Goal: Information Seeking & Learning: Learn about a topic

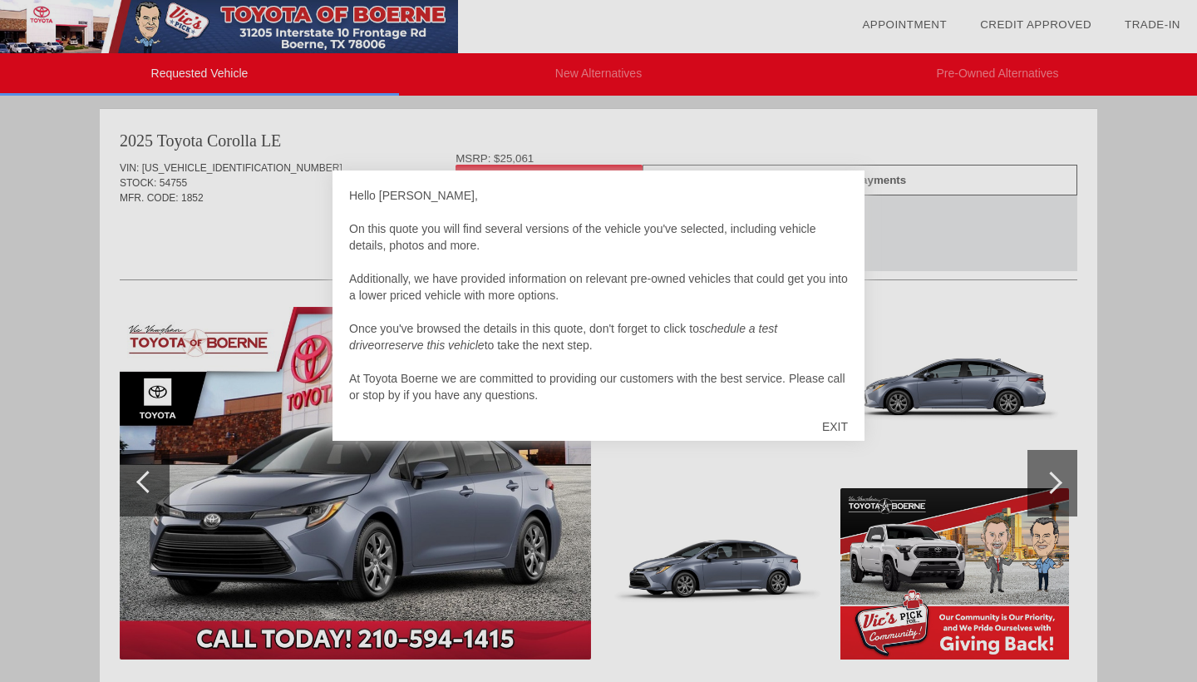
click at [831, 423] on div "EXIT" at bounding box center [835, 427] width 59 height 50
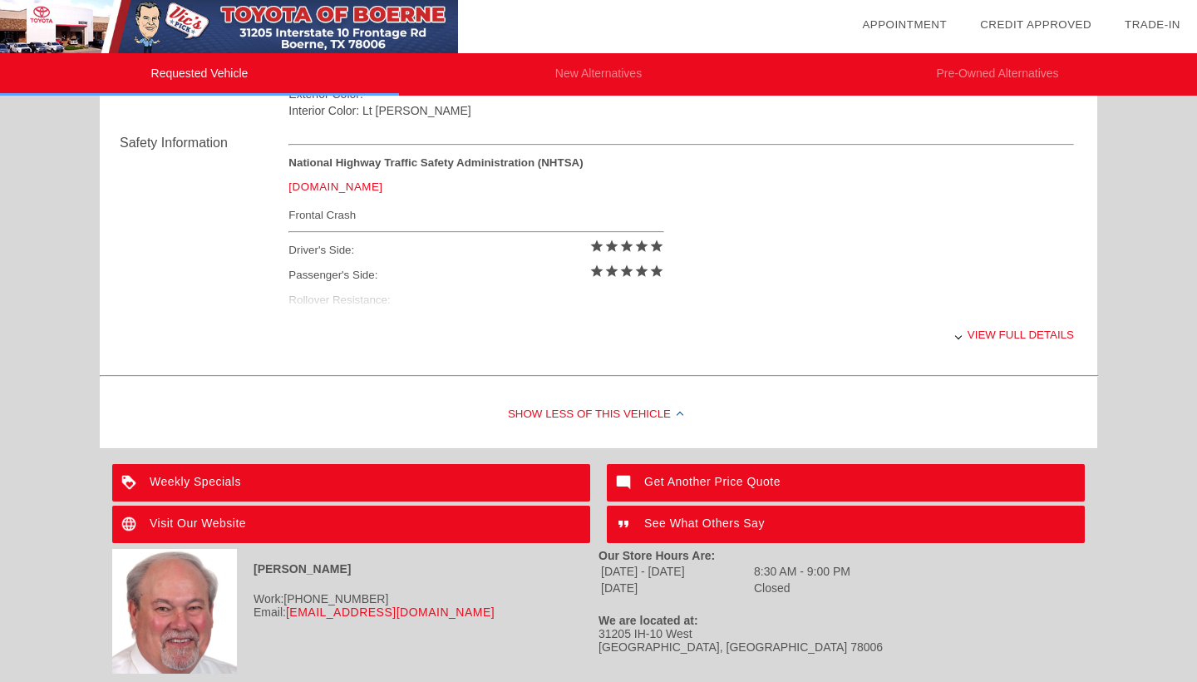
scroll to position [667, 0]
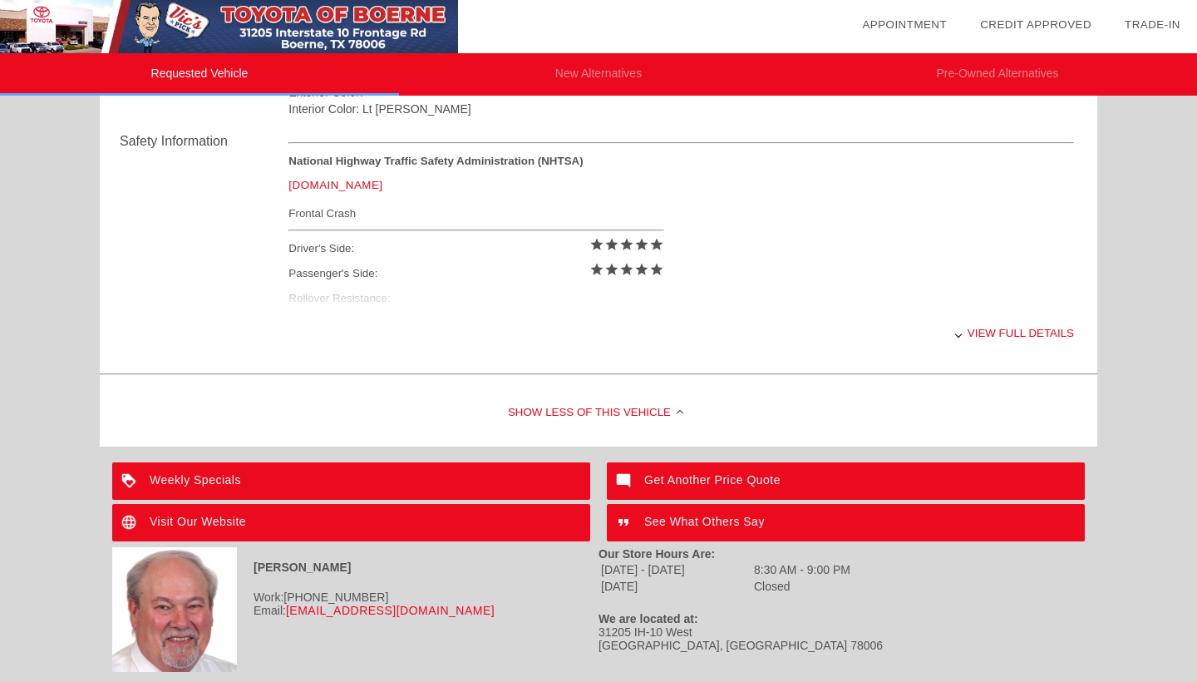
click at [967, 333] on div "View full details" at bounding box center [682, 333] width 786 height 41
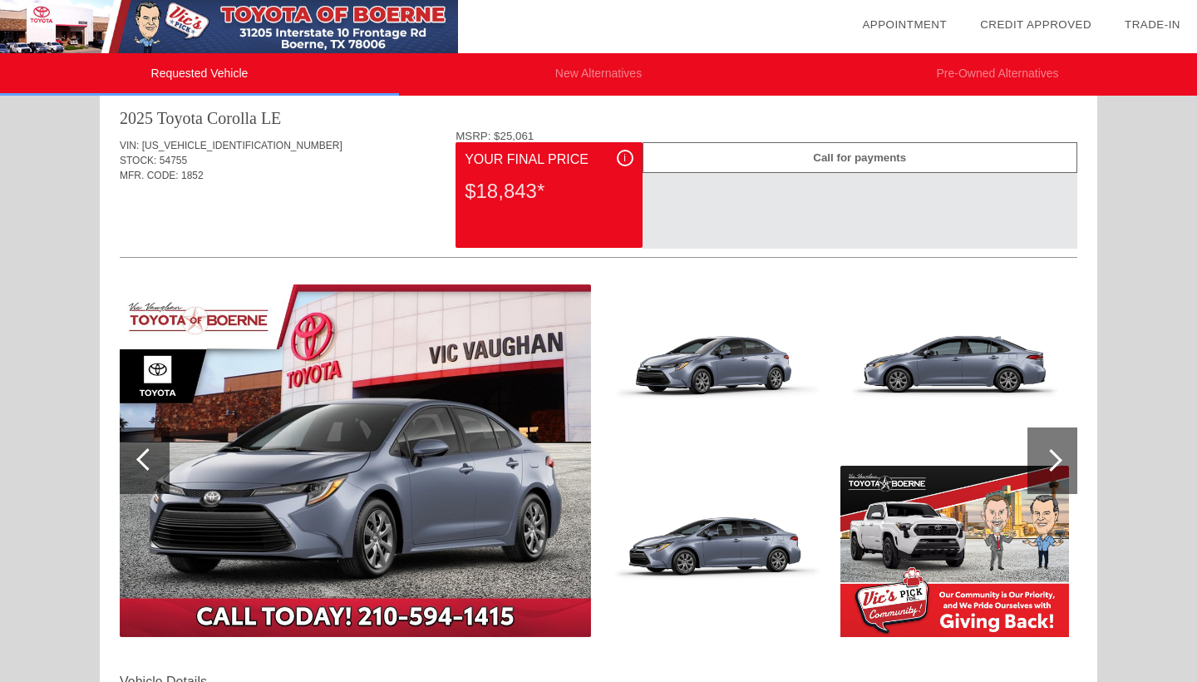
scroll to position [24, 0]
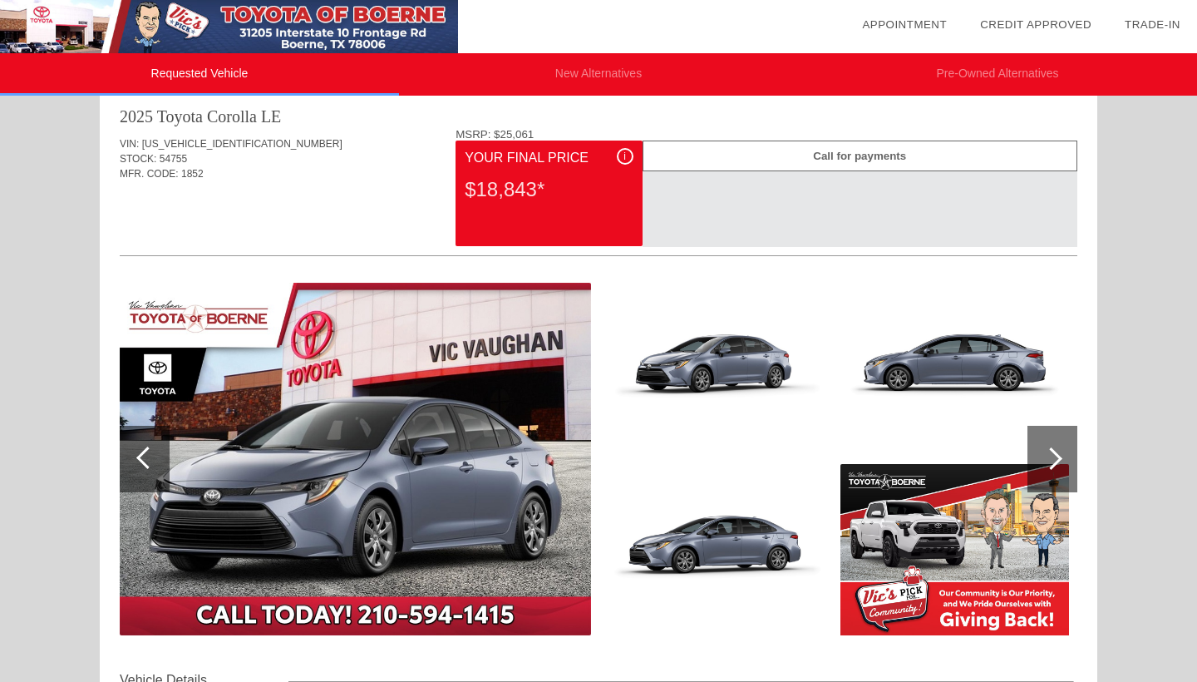
click at [624, 155] on span "i" at bounding box center [625, 156] width 2 height 12
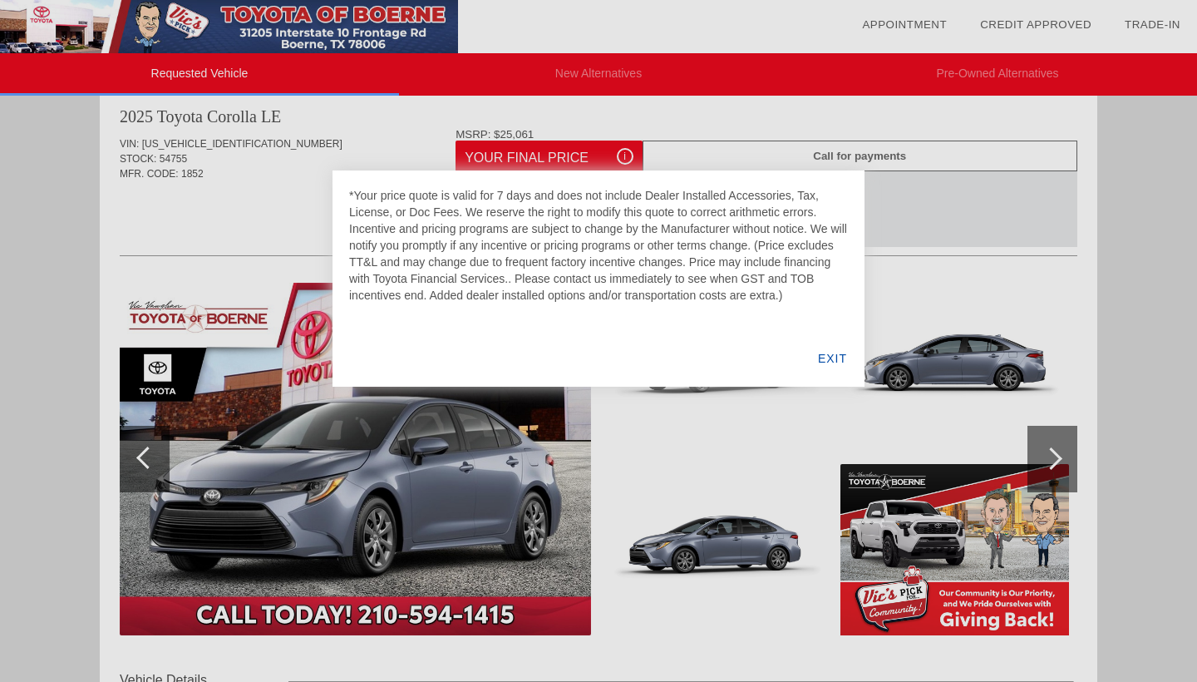
click at [823, 355] on div "EXIT" at bounding box center [833, 358] width 64 height 57
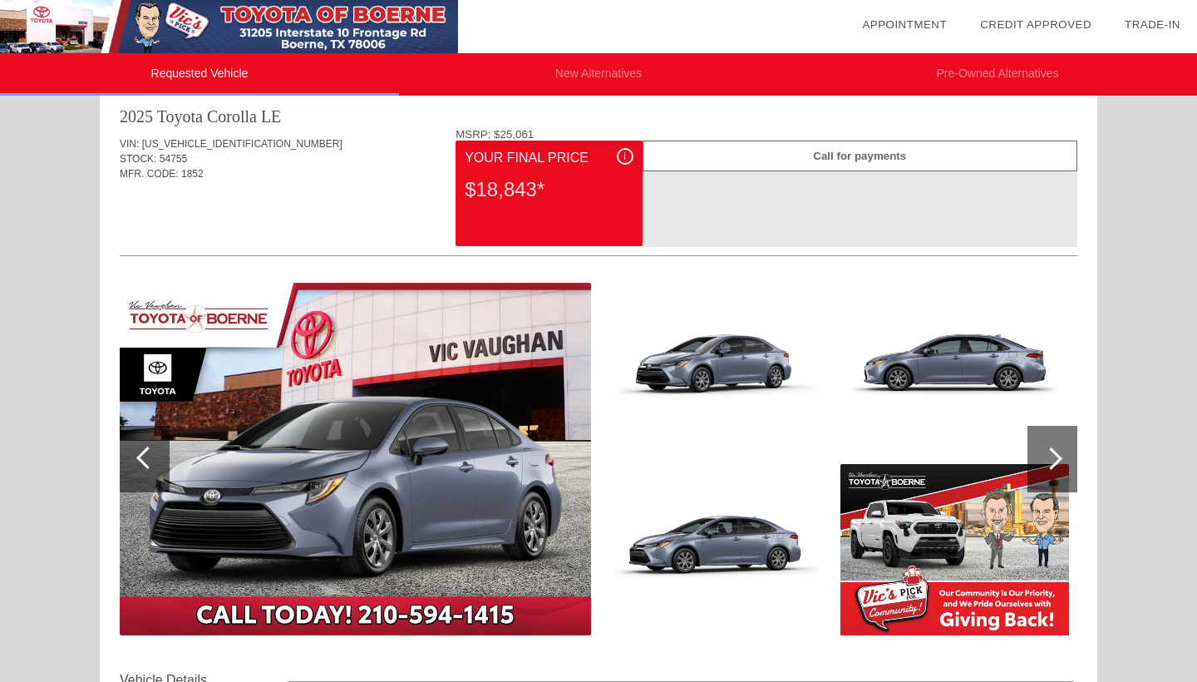
click at [1049, 458] on div at bounding box center [1051, 458] width 22 height 22
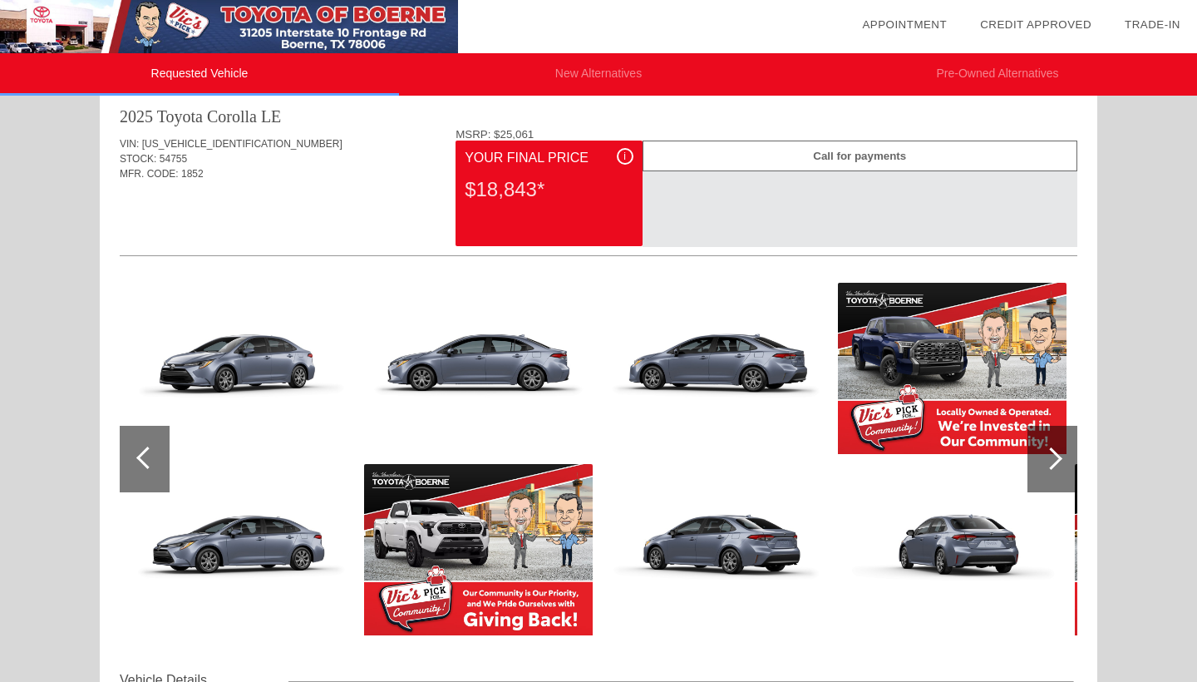
click at [1049, 458] on div at bounding box center [1051, 458] width 22 height 22
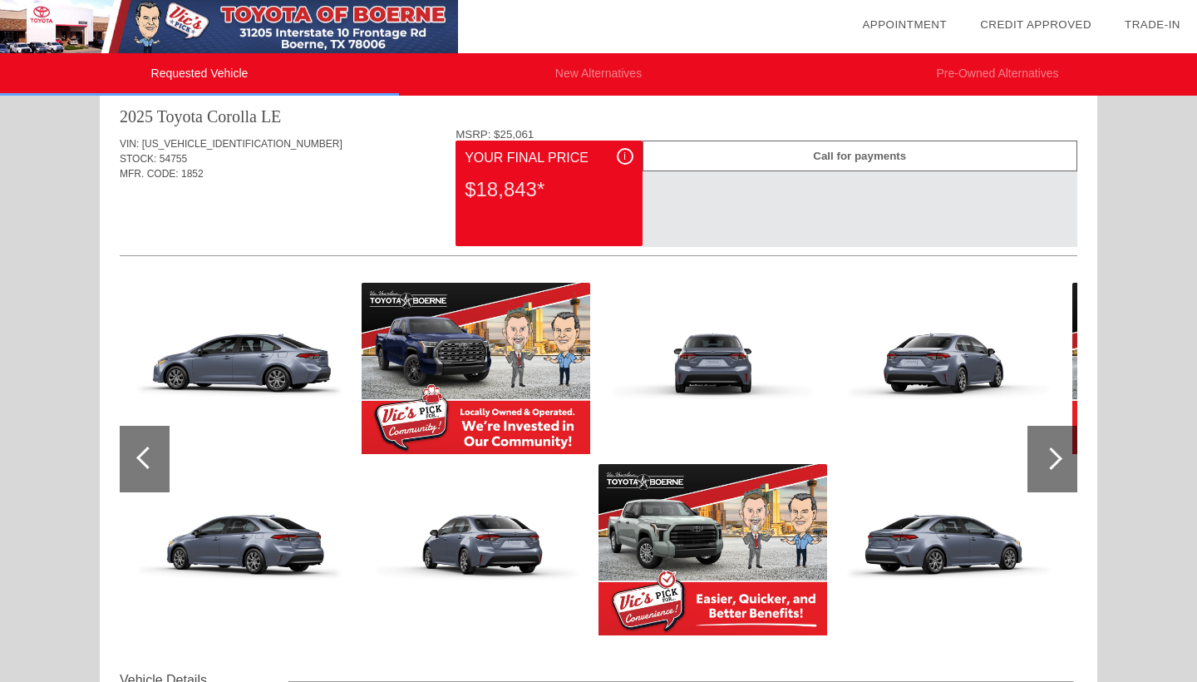
click at [1049, 458] on div at bounding box center [1051, 458] width 22 height 22
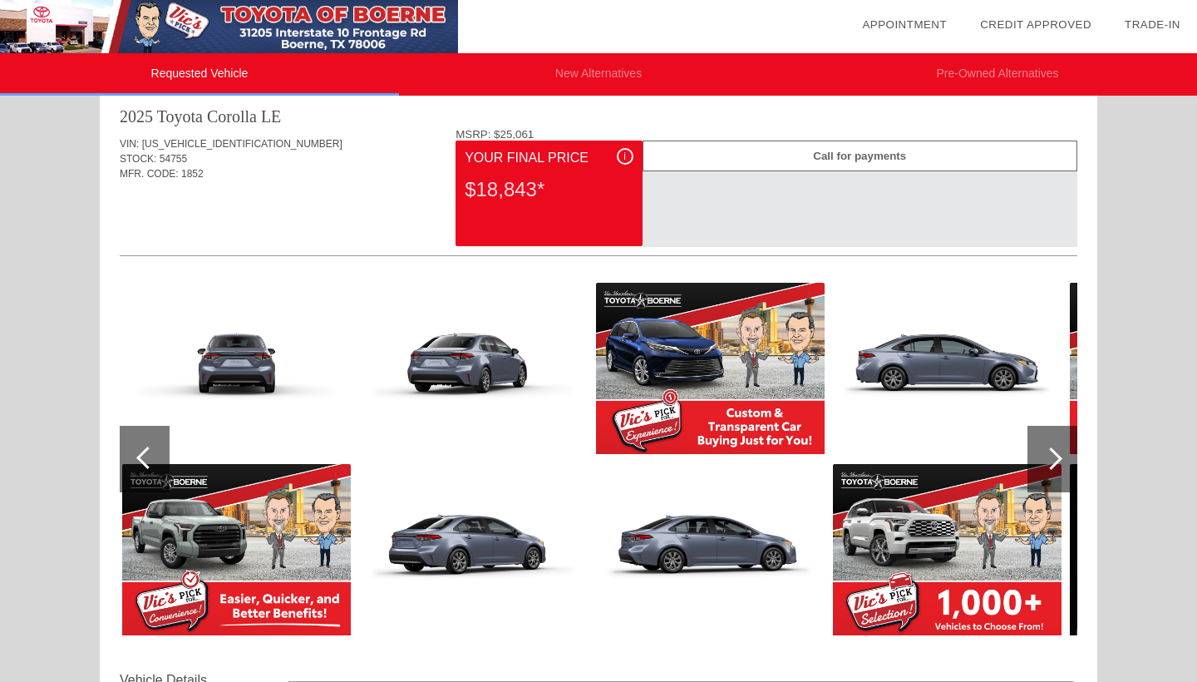
click at [1049, 458] on div at bounding box center [1051, 458] width 22 height 22
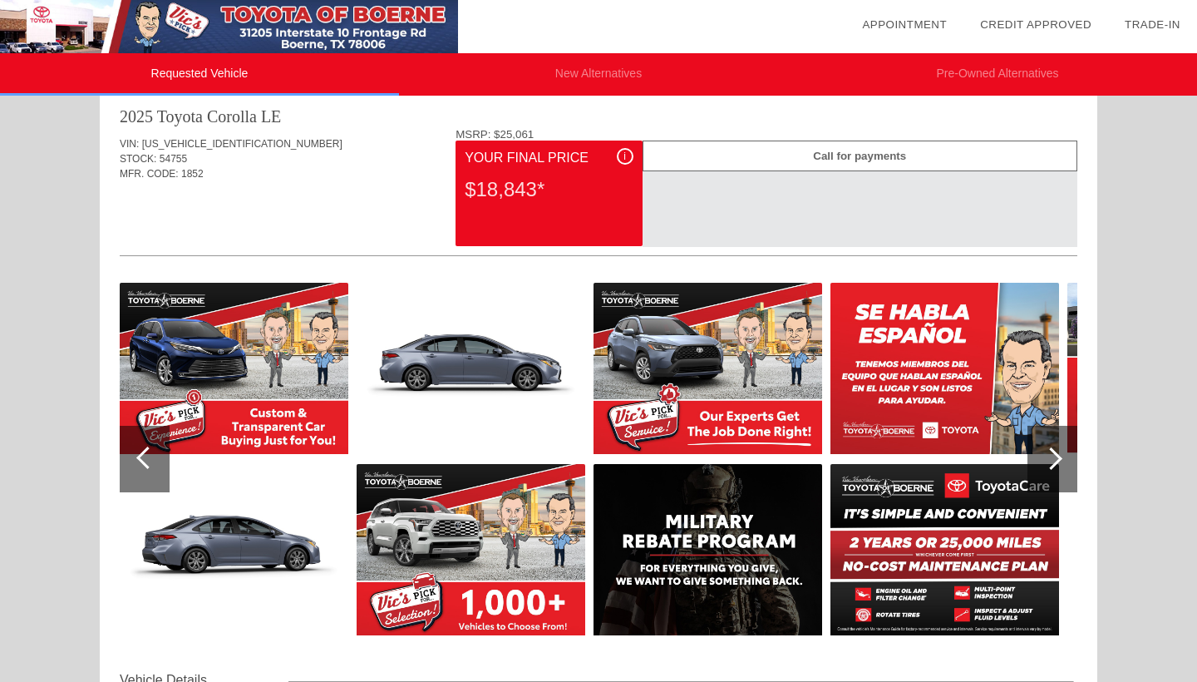
click at [1049, 458] on div at bounding box center [1051, 458] width 22 height 22
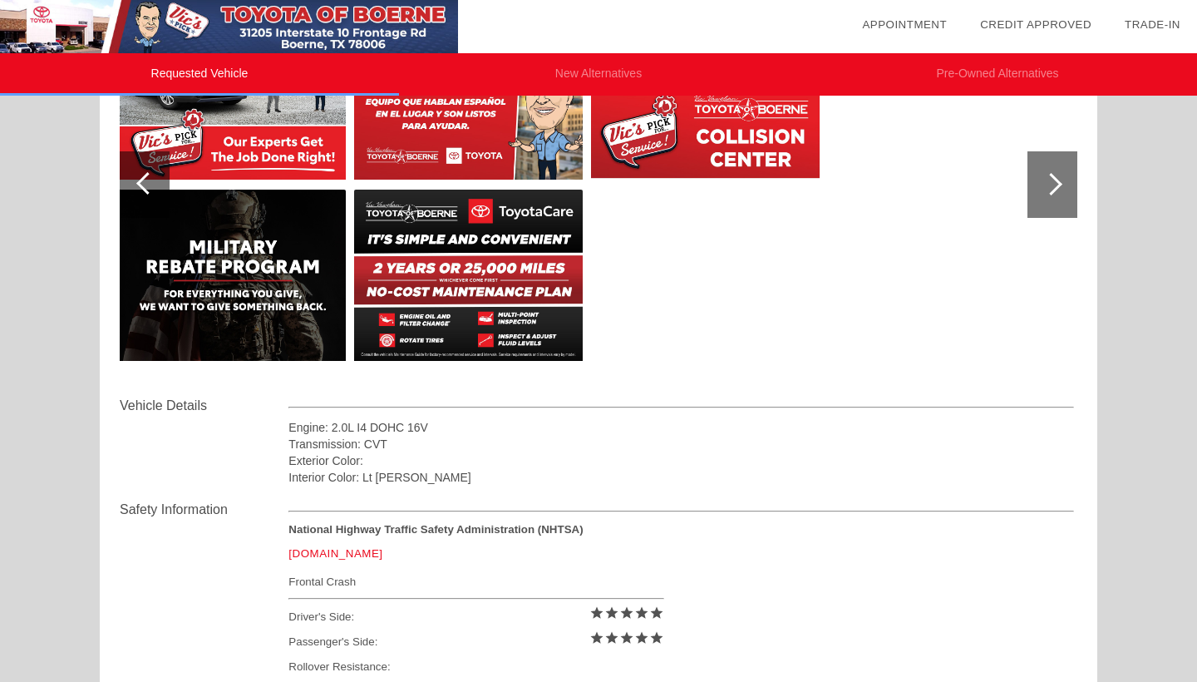
scroll to position [318, 0]
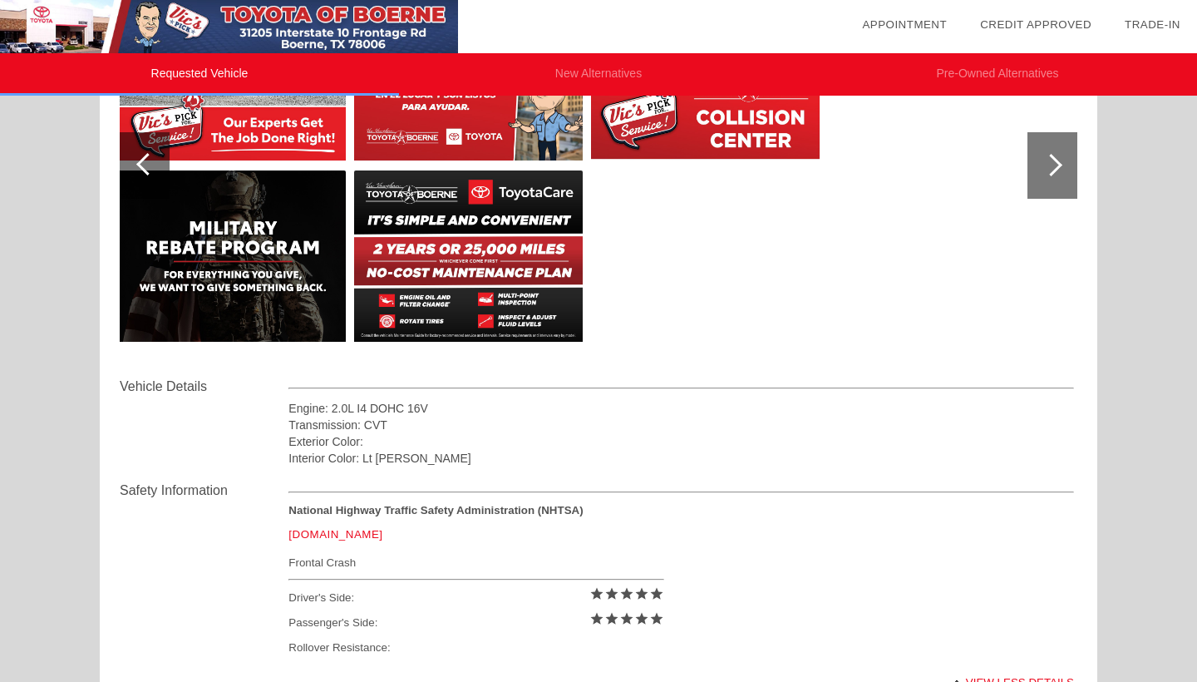
click at [585, 72] on li "New Alternatives" at bounding box center [598, 74] width 399 height 42
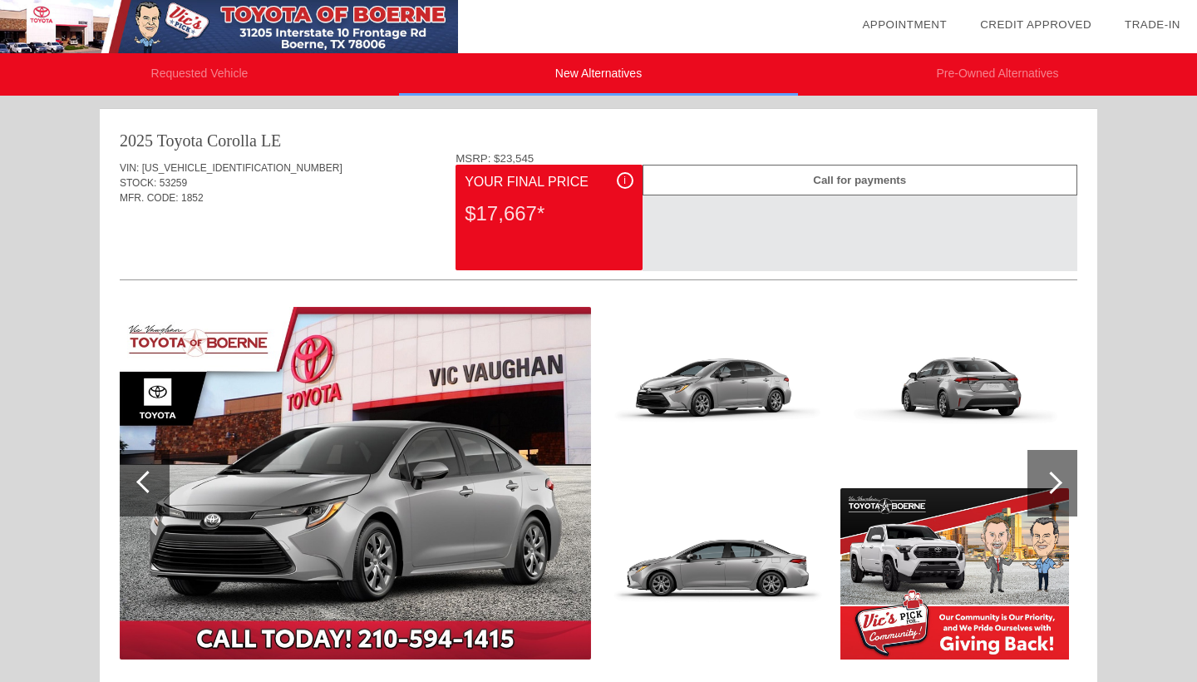
scroll to position [0, 0]
click at [219, 72] on li "Requested Vehicle" at bounding box center [199, 74] width 399 height 42
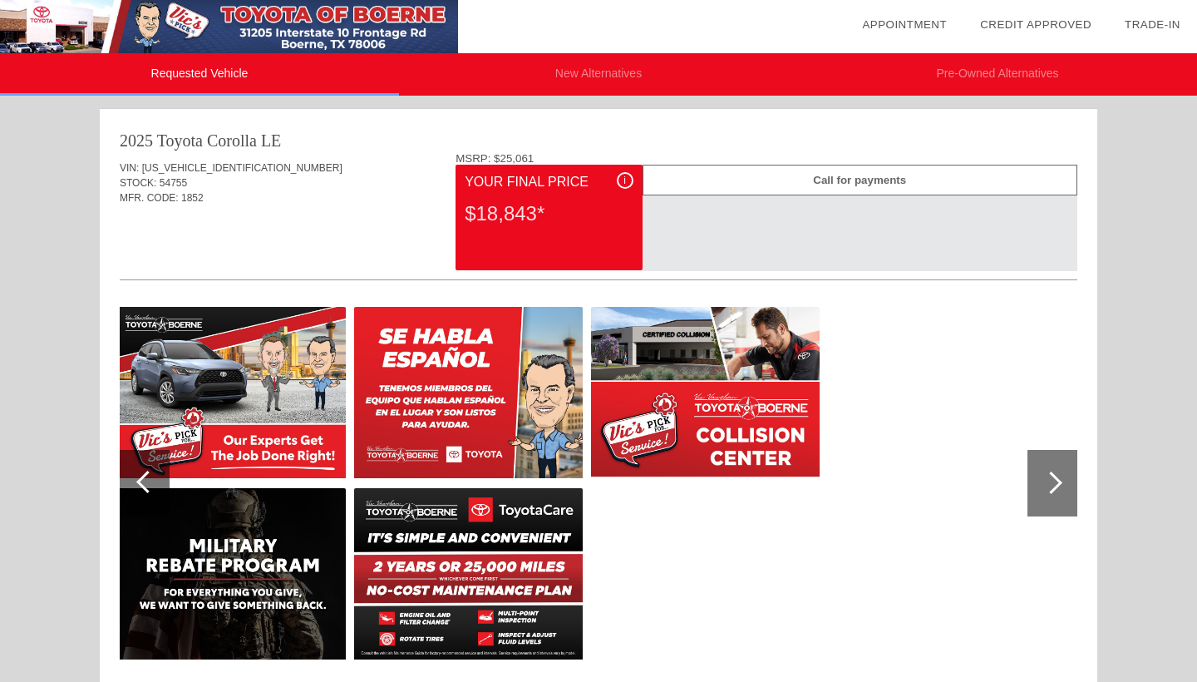
click at [599, 76] on li "New Alternatives" at bounding box center [598, 74] width 399 height 42
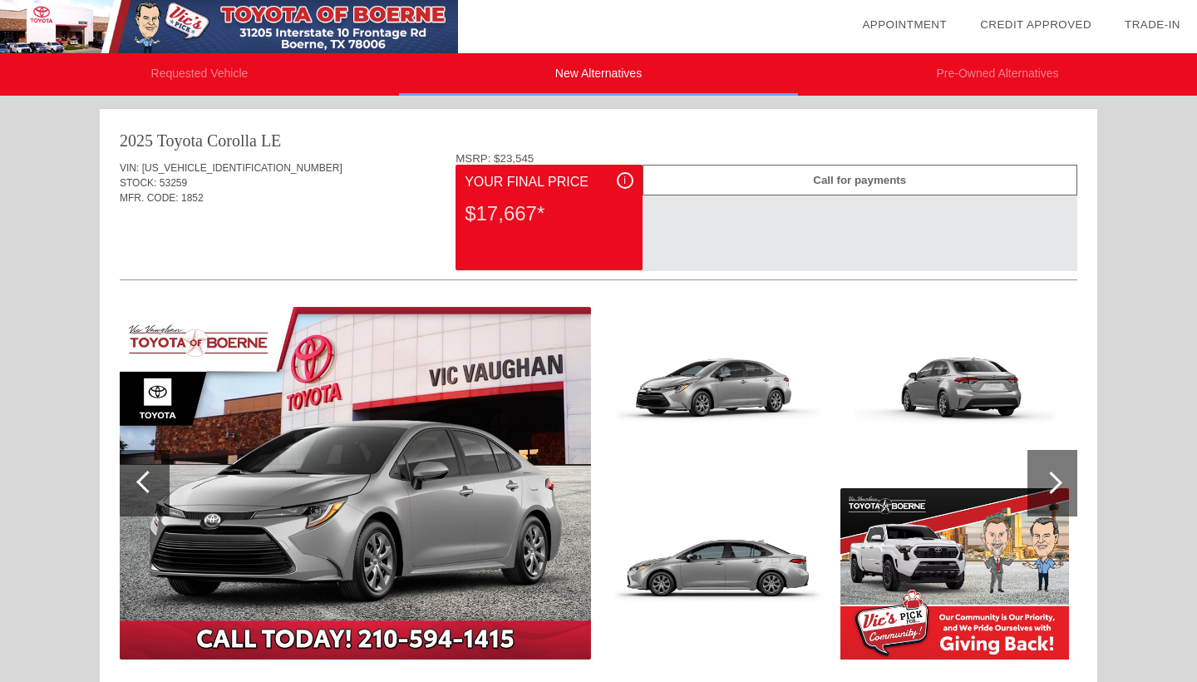
click at [206, 72] on li "Requested Vehicle" at bounding box center [199, 74] width 399 height 42
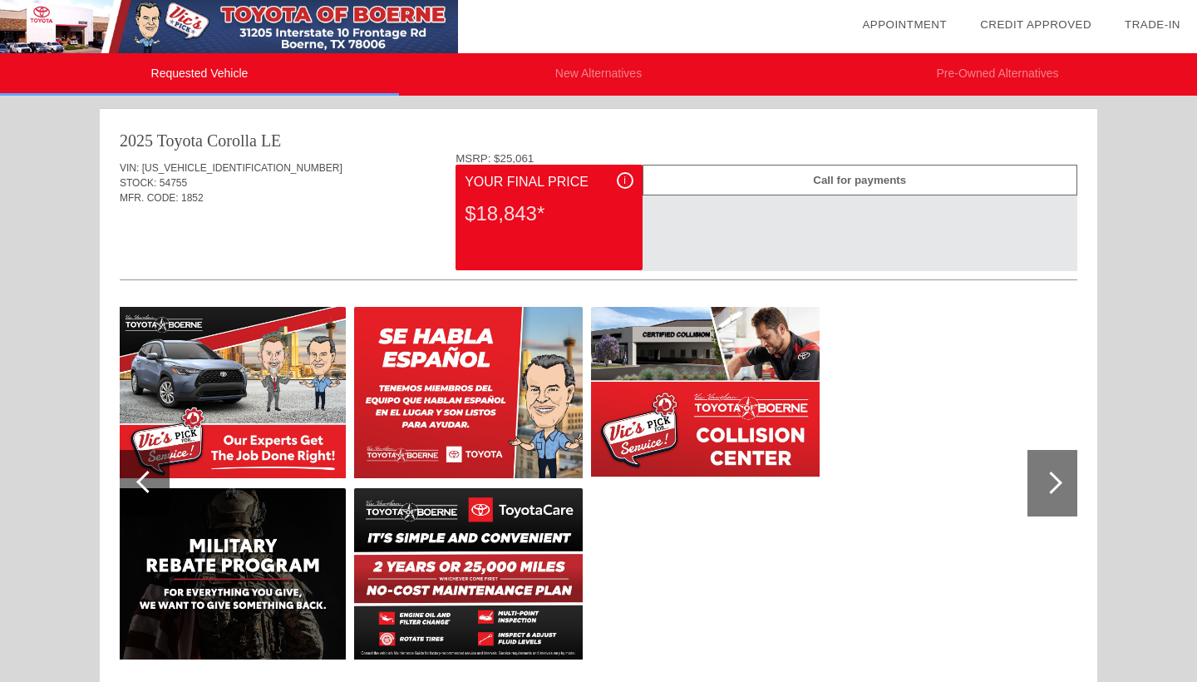
click at [145, 475] on div at bounding box center [147, 482] width 22 height 22
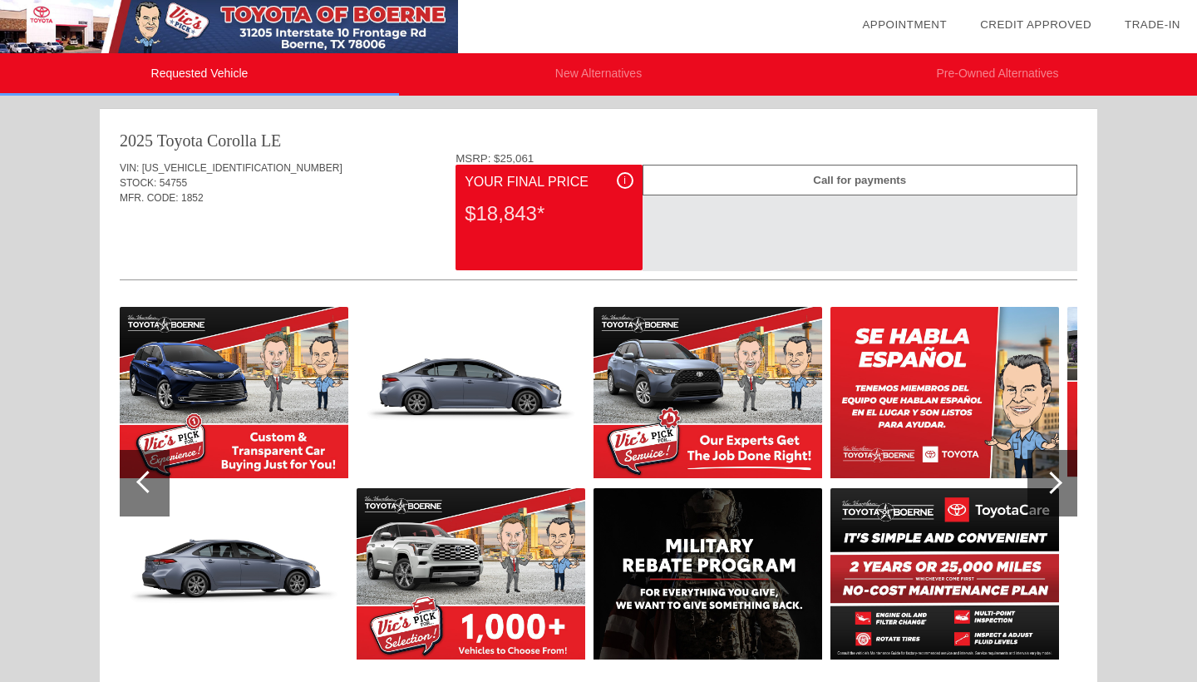
click at [145, 475] on div at bounding box center [147, 482] width 22 height 22
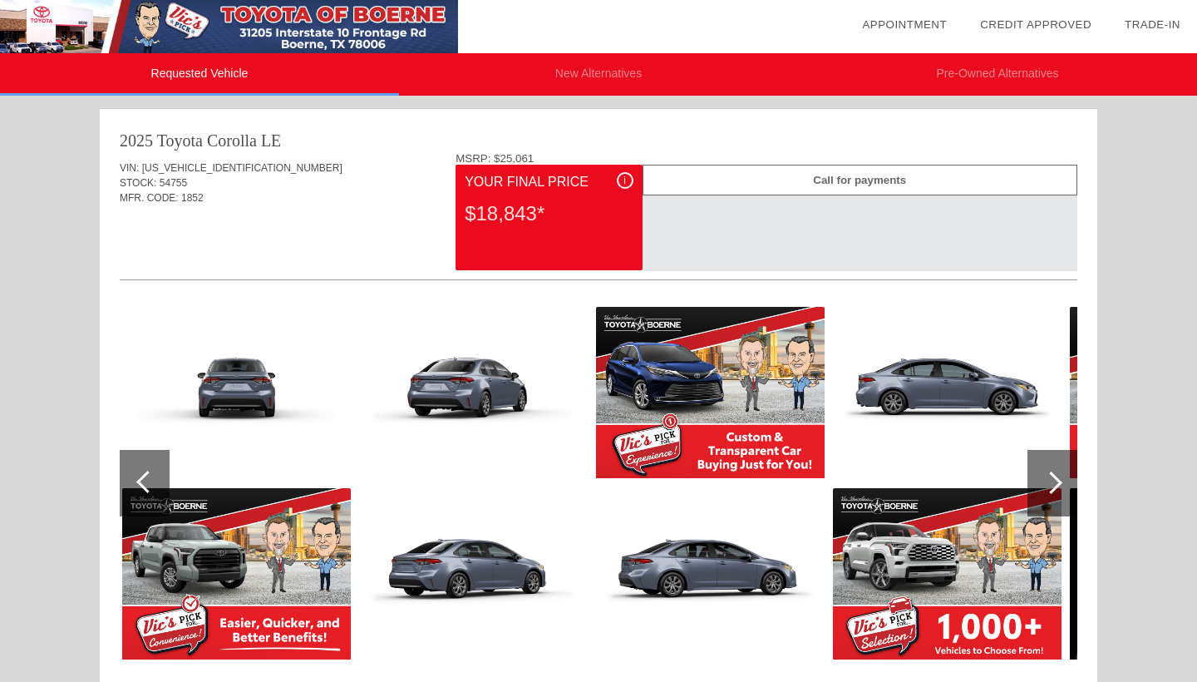
click at [145, 475] on div at bounding box center [147, 482] width 22 height 22
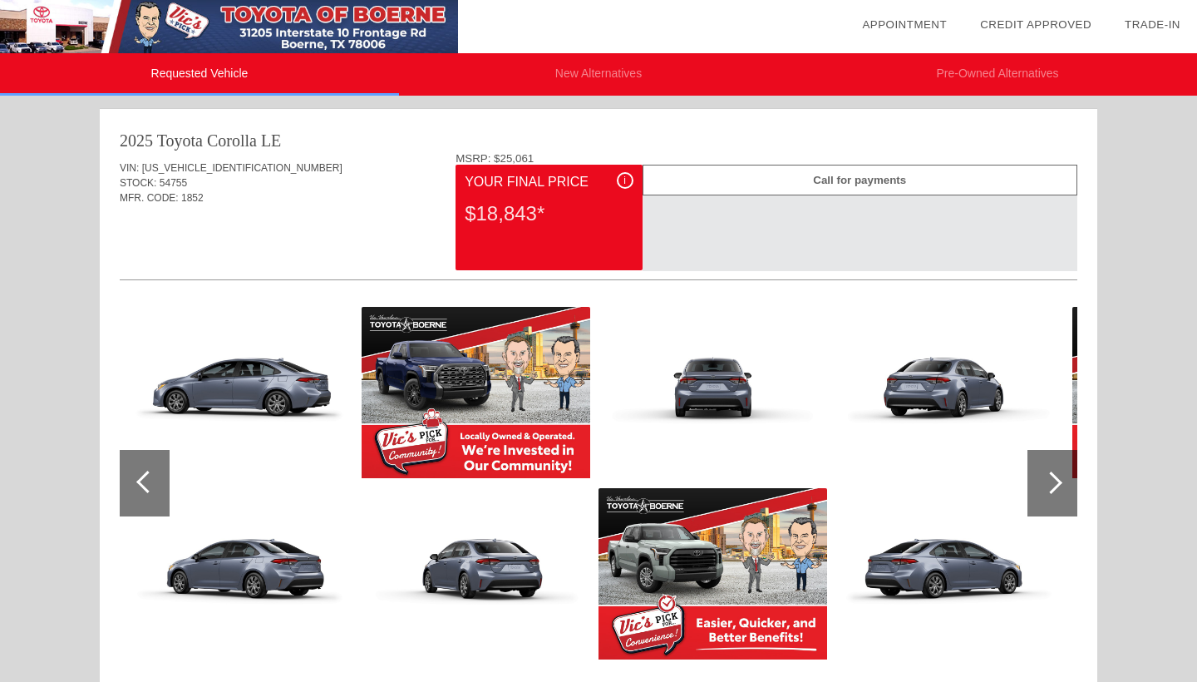
click at [145, 475] on div at bounding box center [147, 482] width 22 height 22
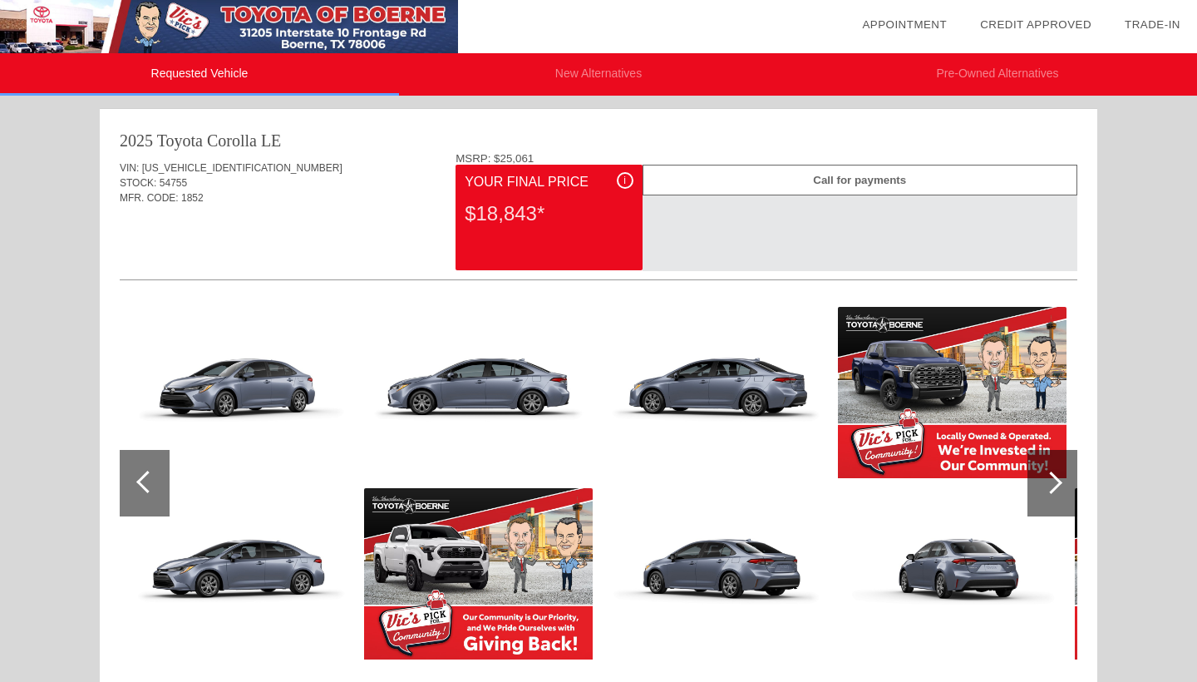
click at [145, 475] on div at bounding box center [147, 482] width 22 height 22
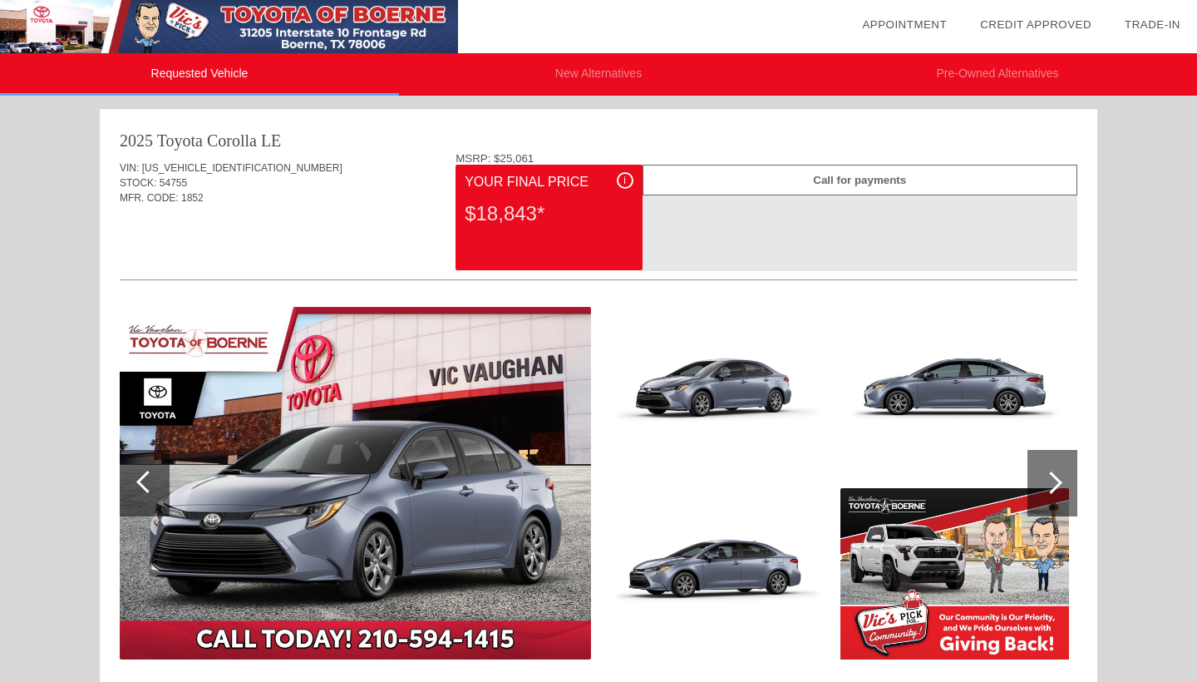
click at [589, 79] on li "New Alternatives" at bounding box center [598, 74] width 399 height 42
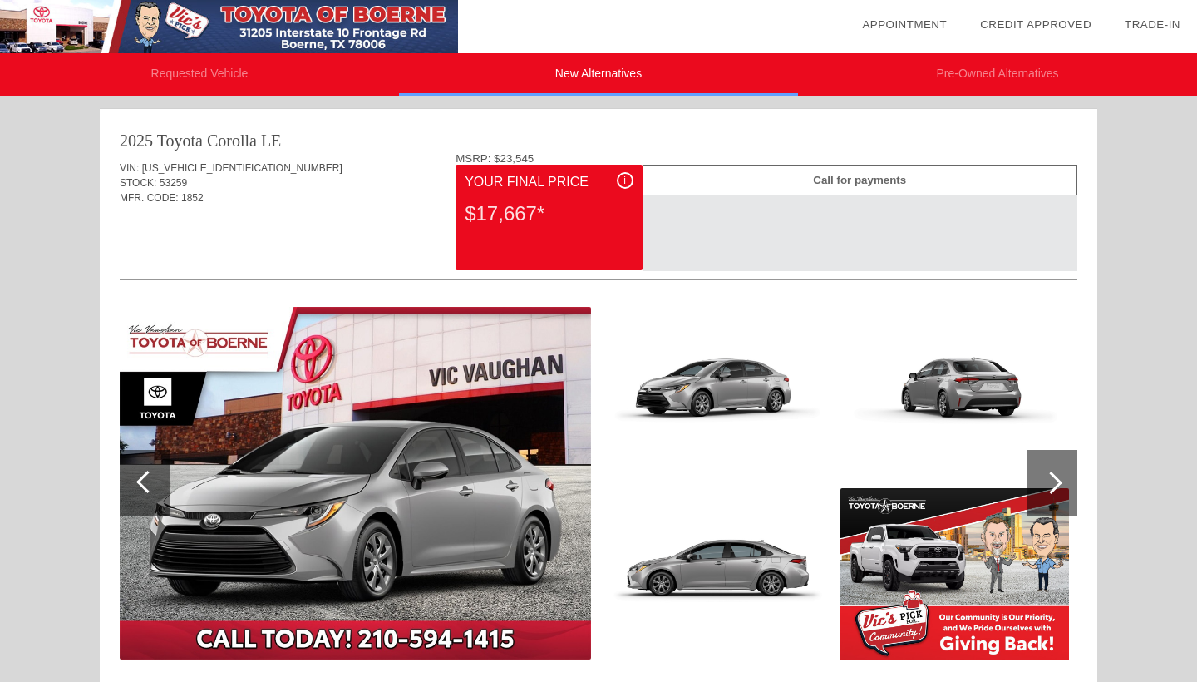
click at [953, 75] on li "Pre-Owned Alternatives" at bounding box center [997, 74] width 399 height 42
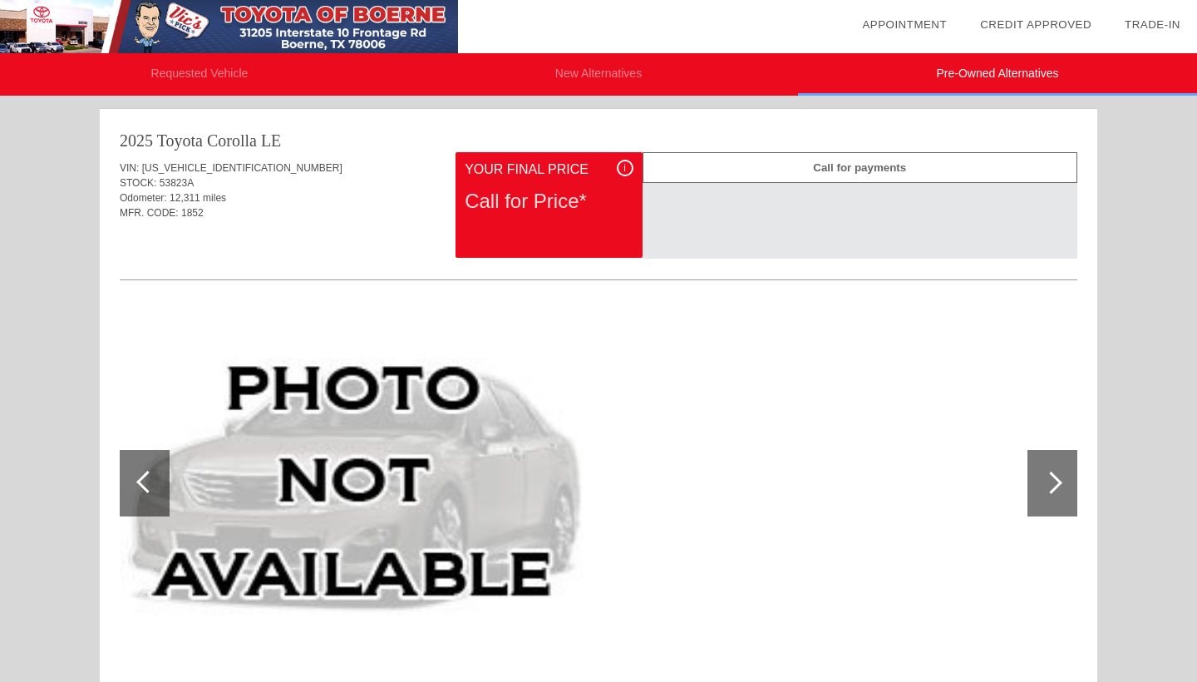
click at [614, 75] on li "New Alternatives" at bounding box center [598, 74] width 399 height 42
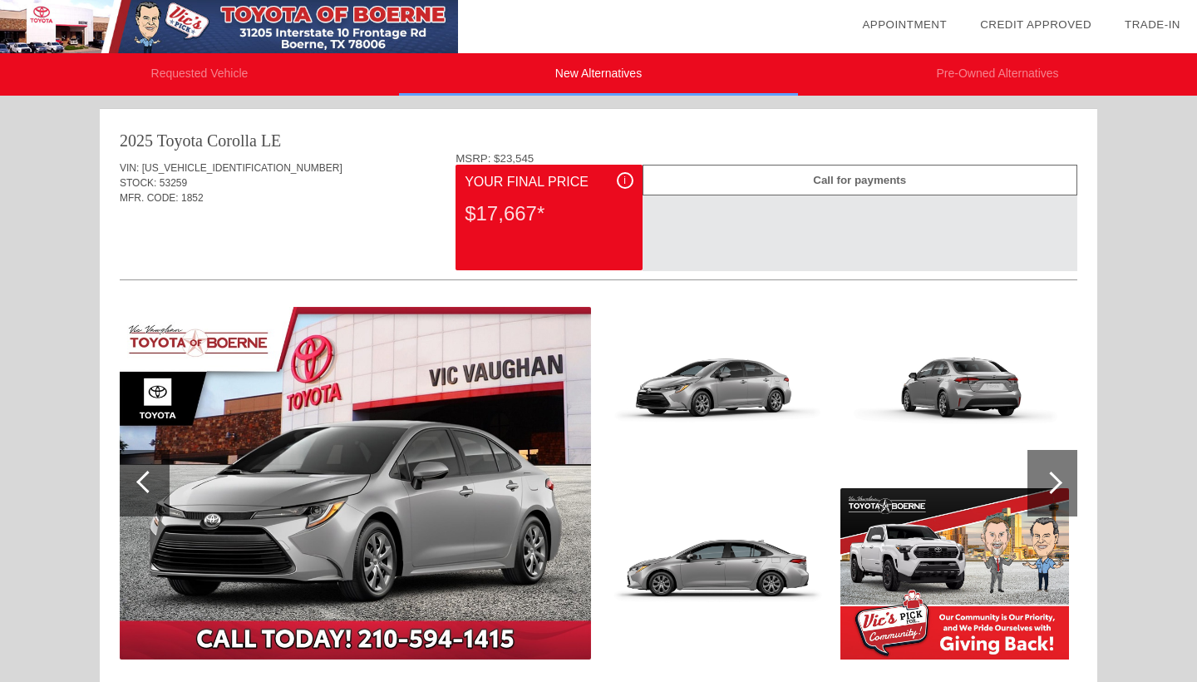
click at [999, 67] on li "Pre-Owned Alternatives" at bounding box center [997, 74] width 399 height 42
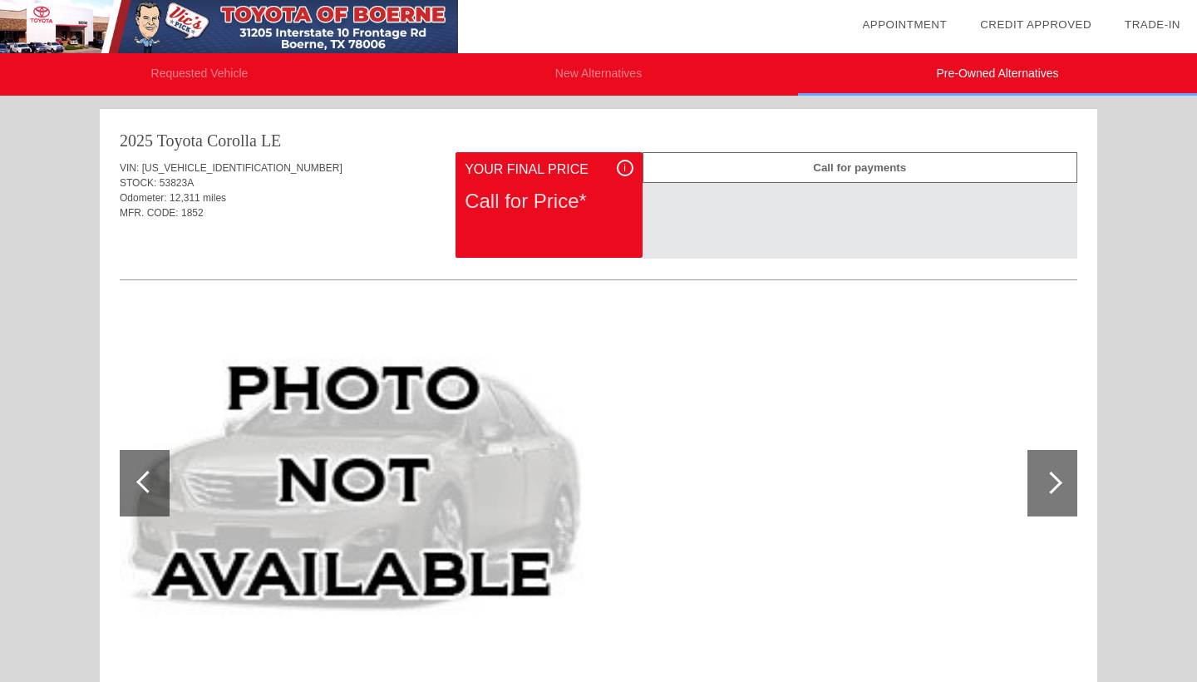
click at [579, 80] on li "New Alternatives" at bounding box center [598, 74] width 399 height 42
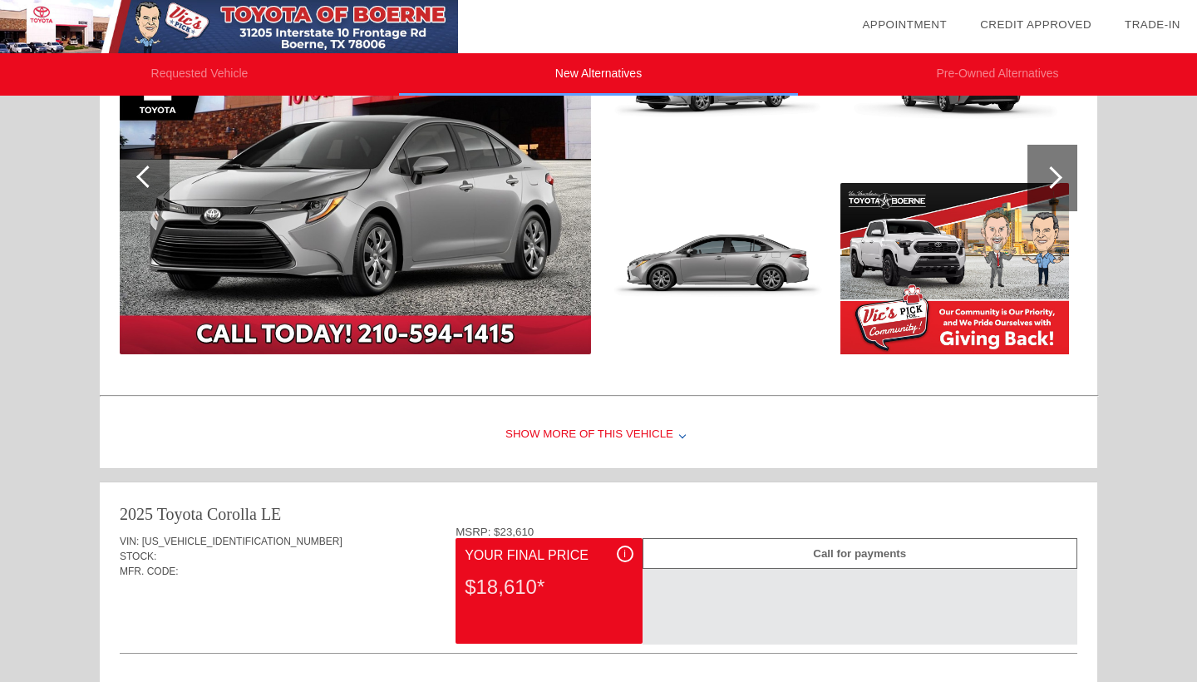
scroll to position [308, 0]
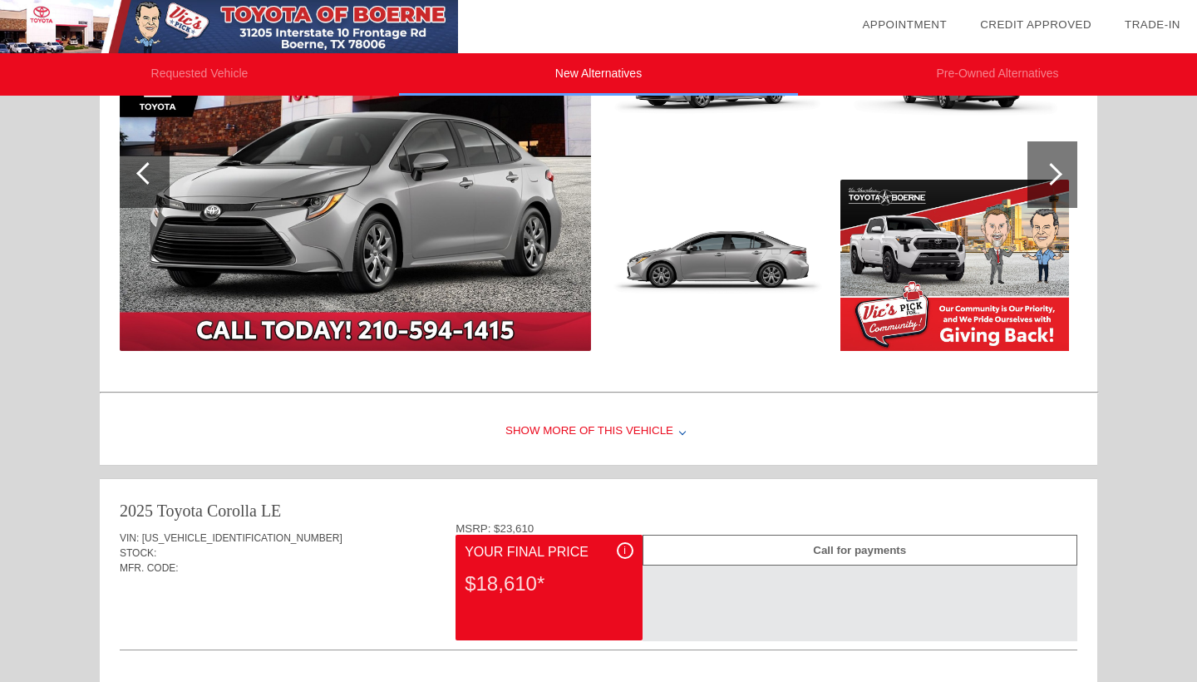
click at [548, 434] on div "Show More of this Vehicle" at bounding box center [599, 431] width 998 height 67
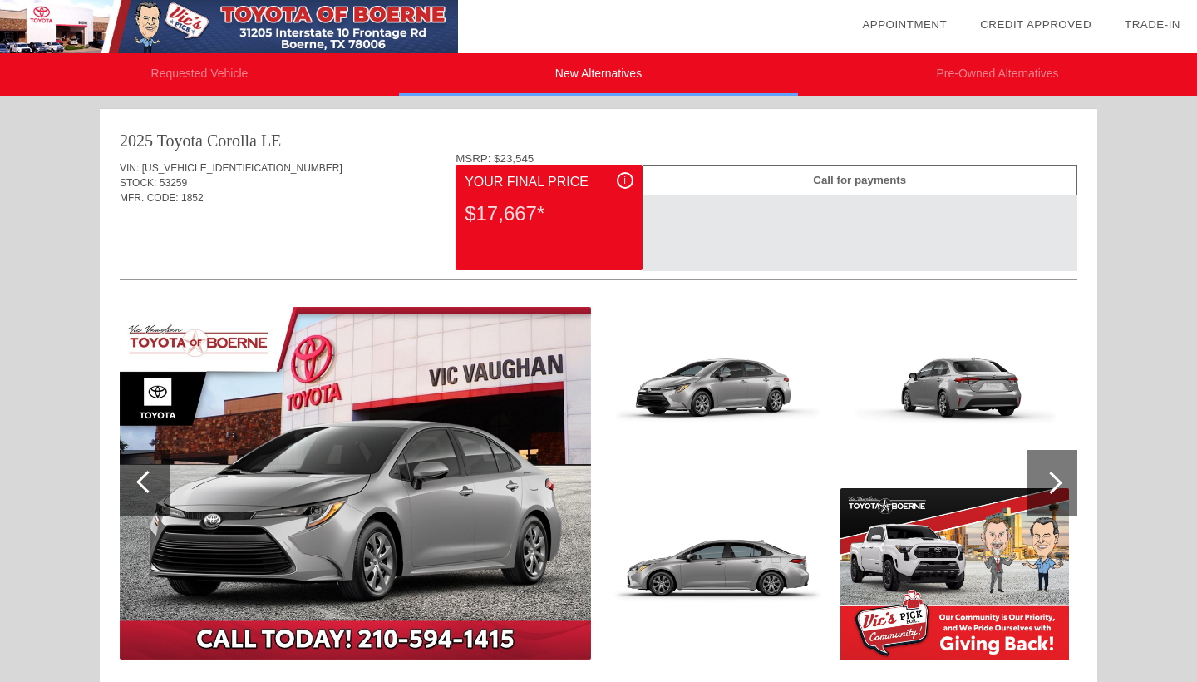
scroll to position [0, 0]
click at [255, 83] on li "Requested Vehicle" at bounding box center [199, 74] width 399 height 42
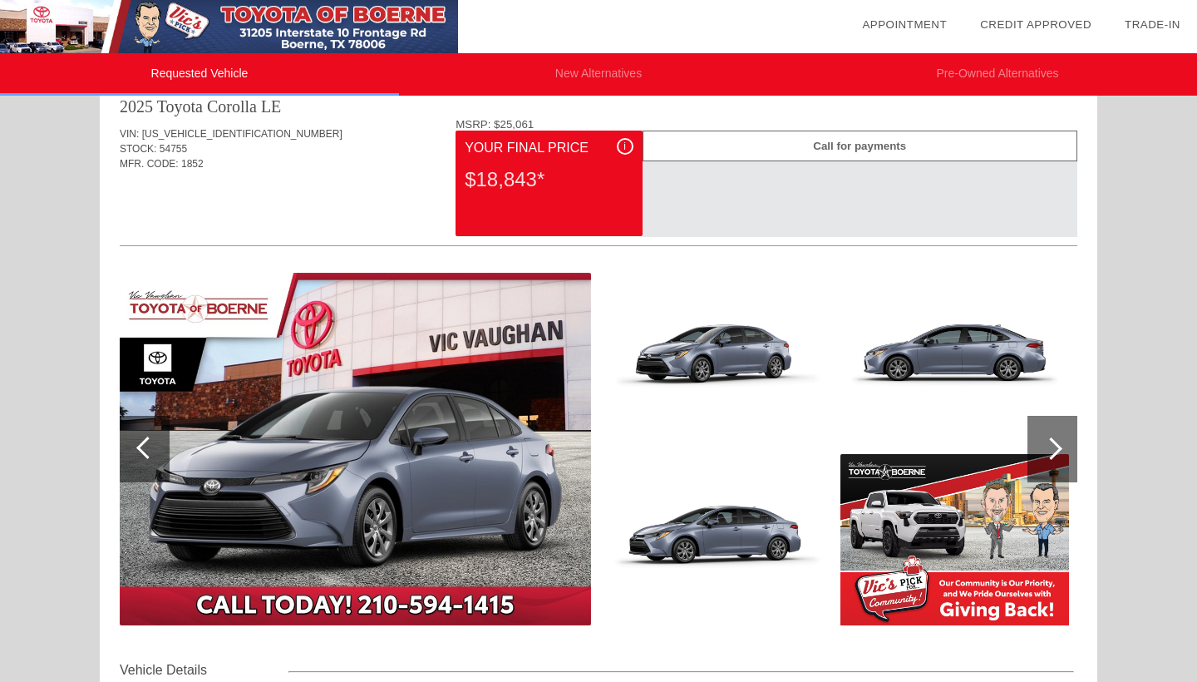
scroll to position [18, 0]
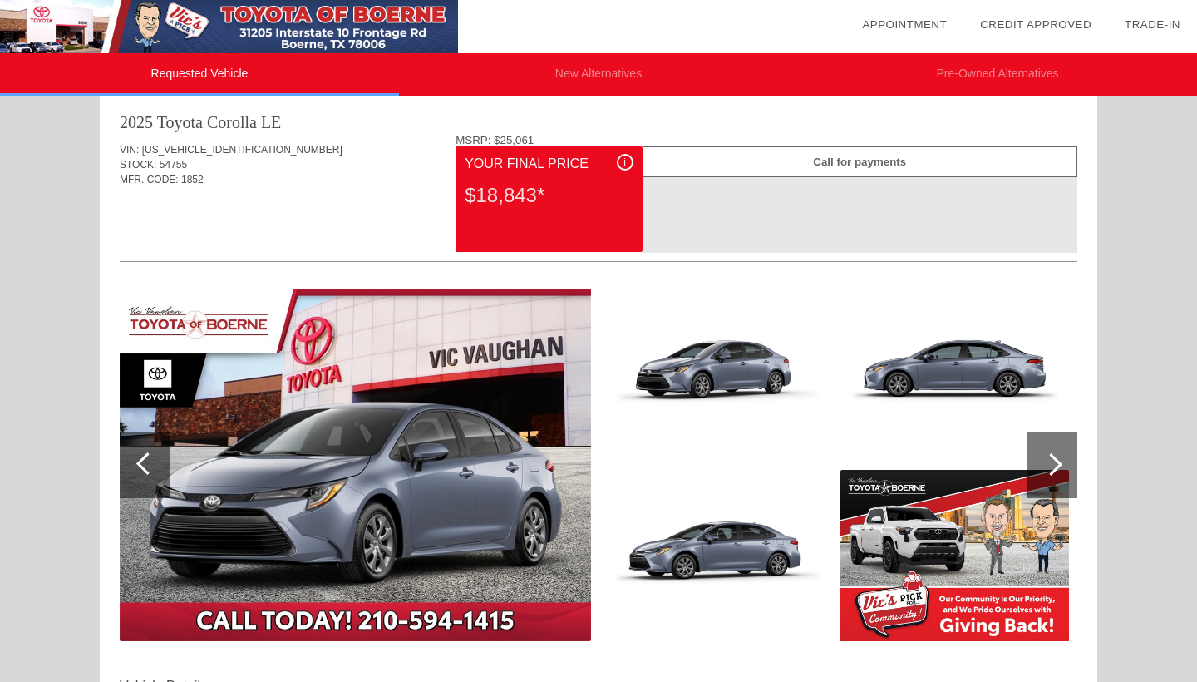
click at [169, 164] on span "54755" at bounding box center [173, 165] width 27 height 12
copy span "54755"
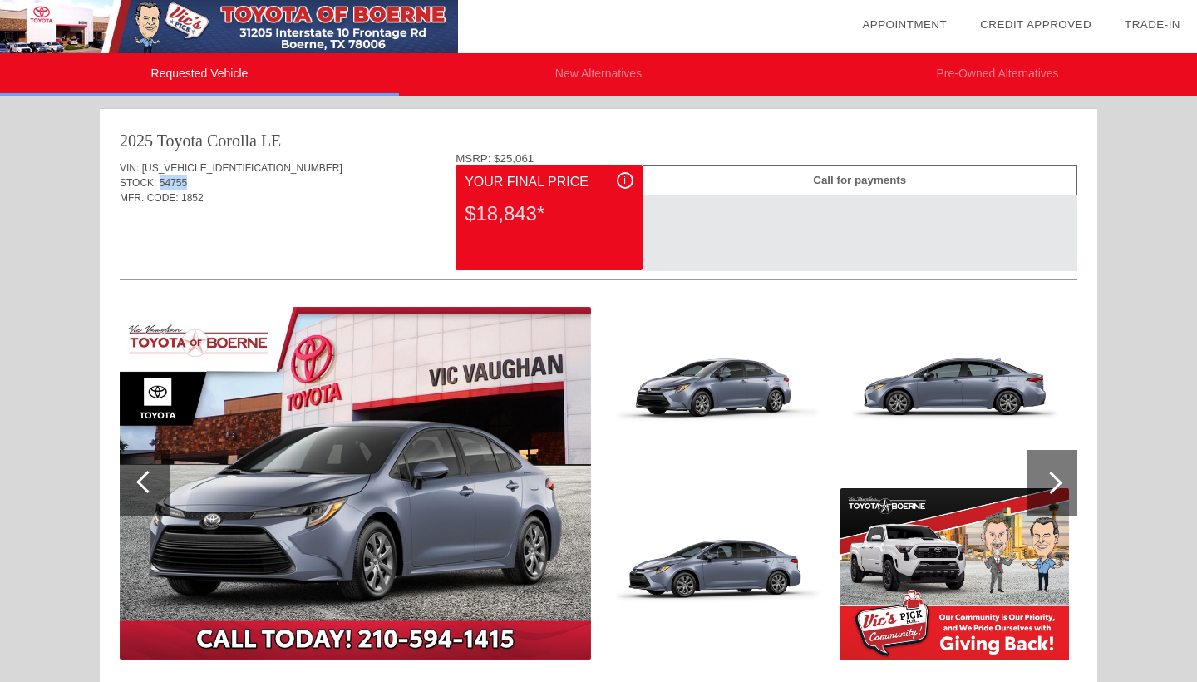
scroll to position [0, 0]
